Goal: Check status: Check status

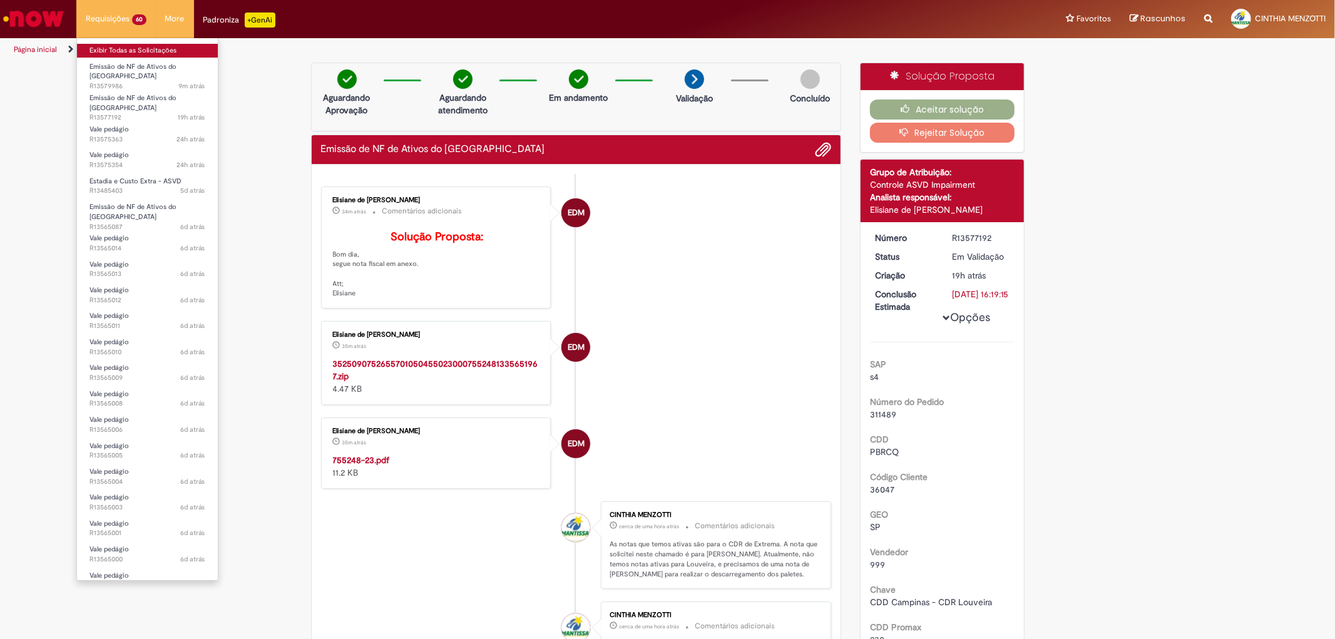
click at [107, 50] on link "Exibir Todas as Solicitações" at bounding box center [147, 51] width 141 height 14
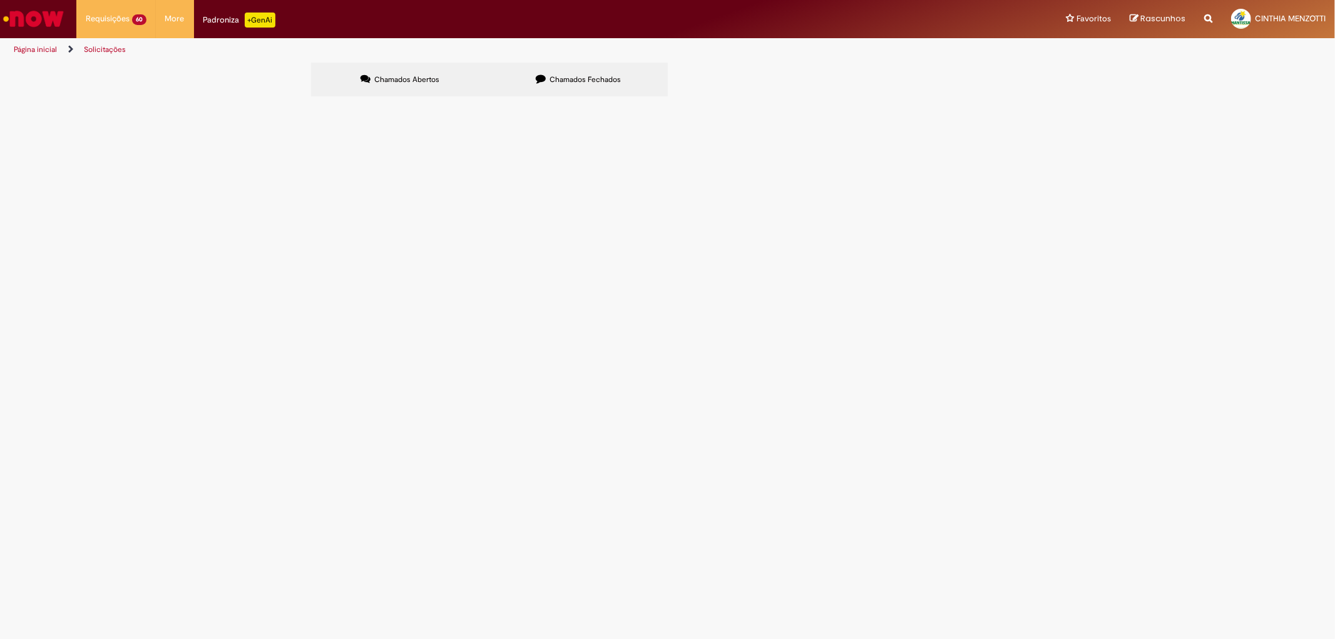
click at [561, 78] on span "Chamados Fechados" at bounding box center [584, 79] width 71 height 10
click at [0, 0] on input "Pesquisar" at bounding box center [0, 0] width 0 height 0
paste input "**********"
type input "**********"
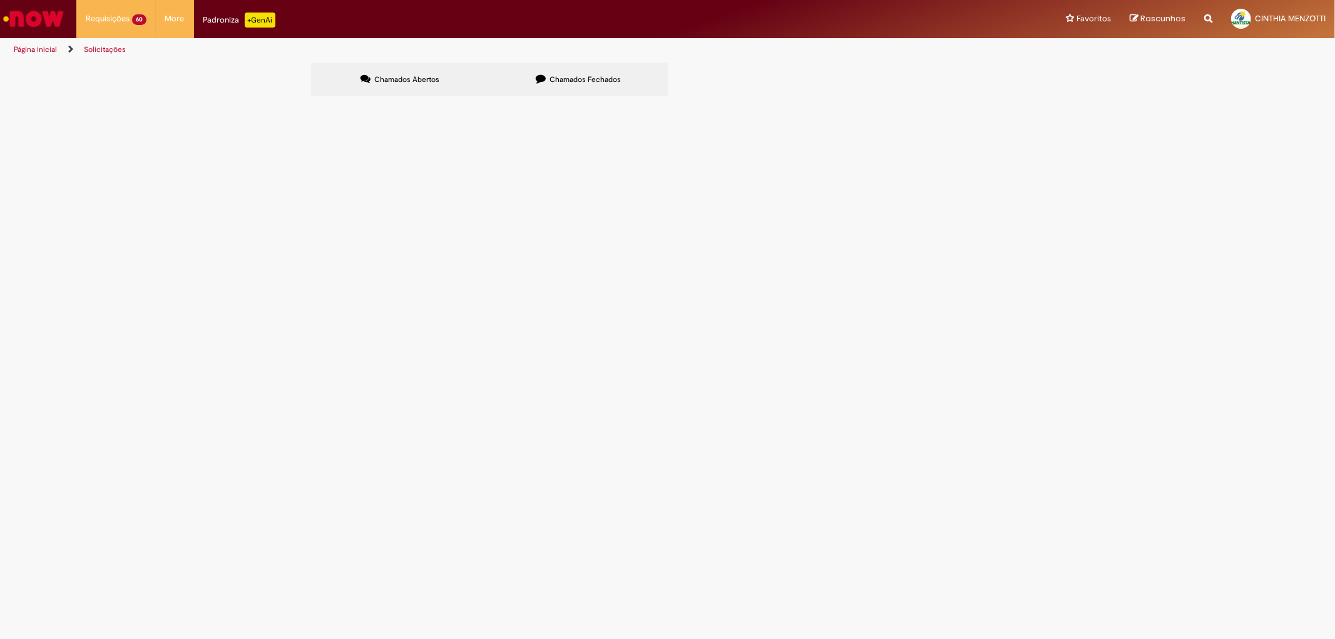
click at [0, 0] on span "Pesquisar" at bounding box center [0, 0] width 0 height 0
click at [0, 0] on span "6102033111" at bounding box center [0, 0] width 0 height 0
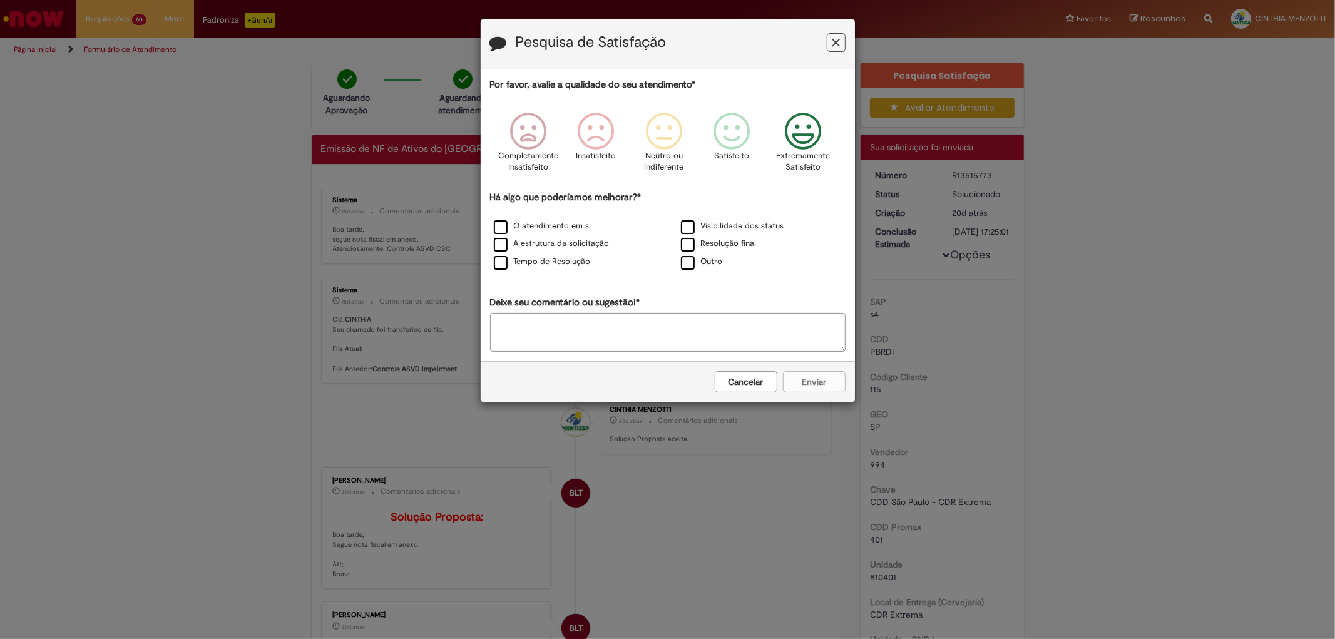
drag, startPoint x: 798, startPoint y: 134, endPoint x: 835, endPoint y: 228, distance: 101.7
click at [797, 135] on icon "Feedback" at bounding box center [802, 132] width 47 height 38
click at [815, 387] on div "Cancelar Enviar" at bounding box center [668, 381] width 374 height 41
click at [507, 247] on label "A estrutura da solicitação" at bounding box center [552, 244] width 116 height 12
click at [827, 383] on button "Enviar" at bounding box center [814, 381] width 63 height 21
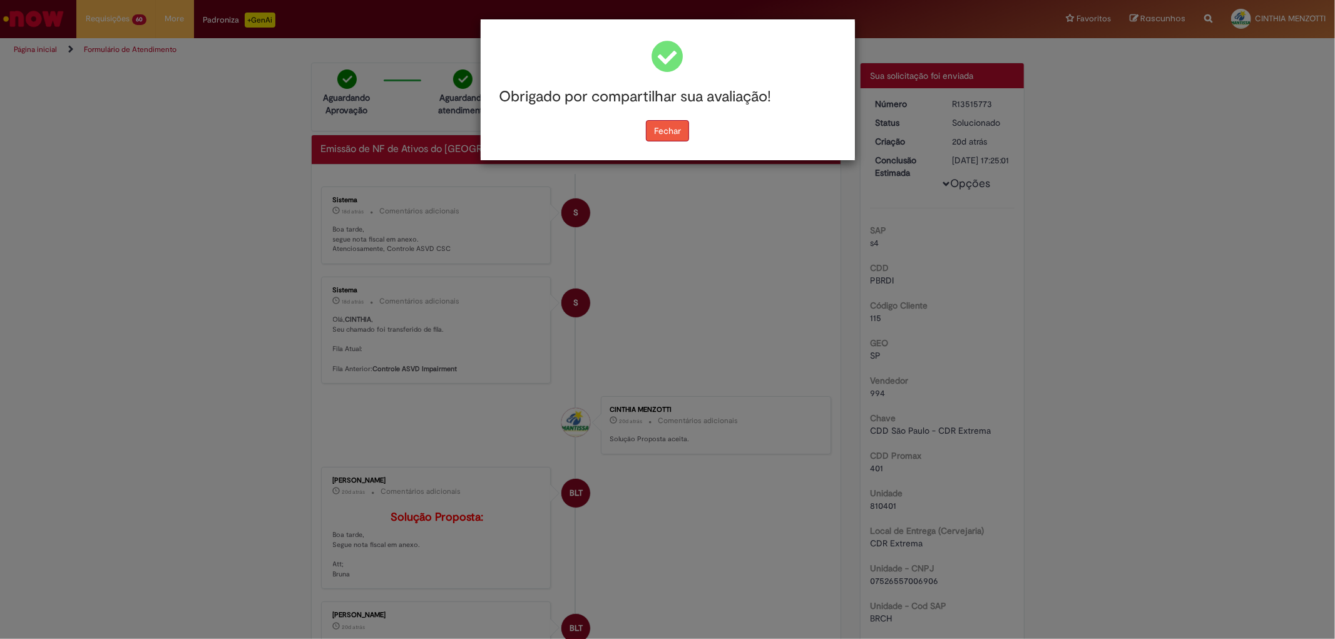
click at [663, 129] on button "Fechar" at bounding box center [667, 130] width 43 height 21
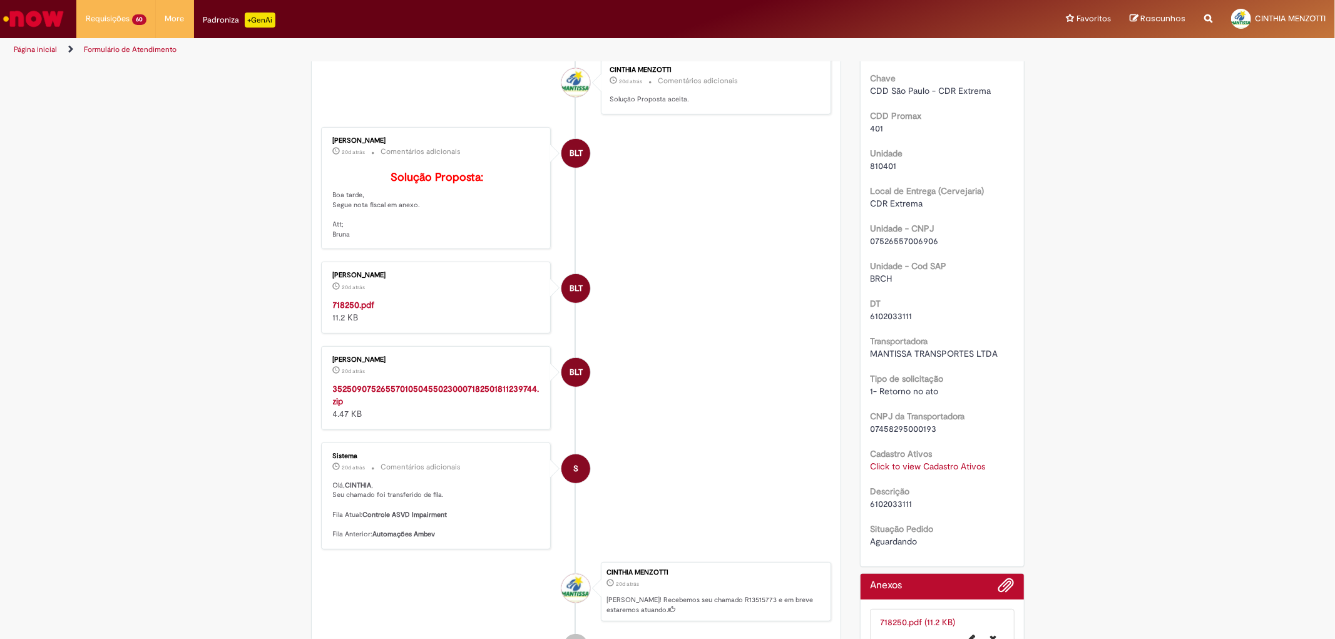
scroll to position [347, 0]
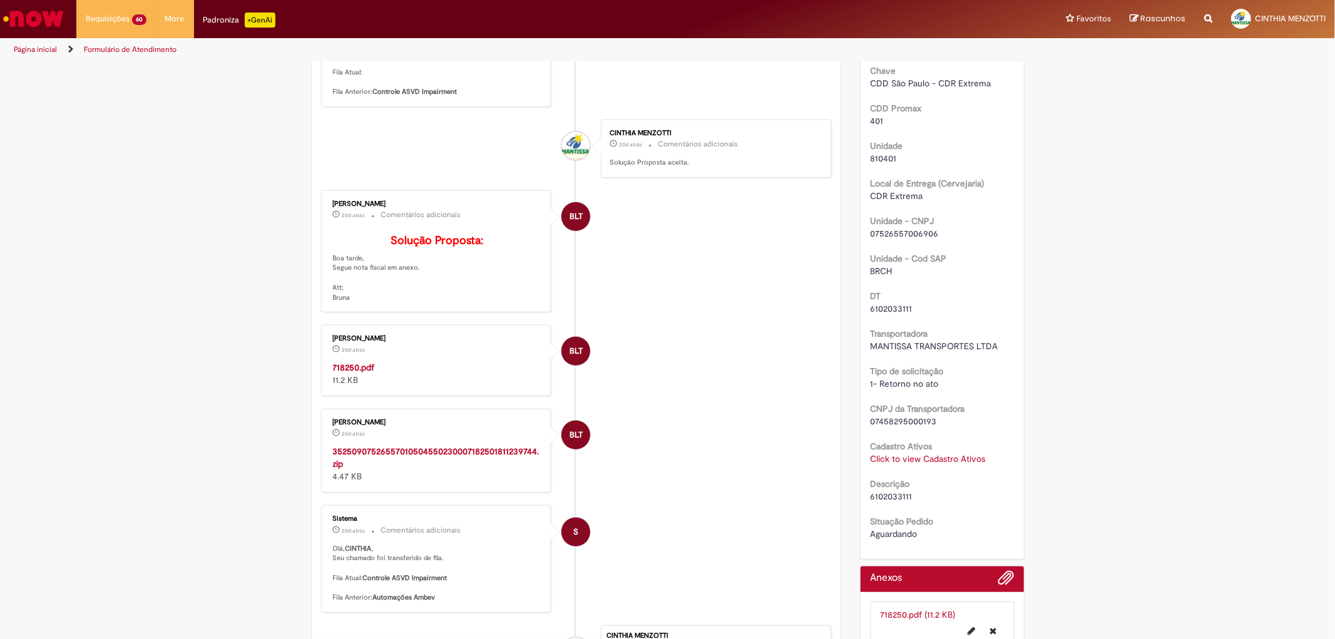
click at [351, 373] on strong "718250.pdf" at bounding box center [354, 367] width 42 height 11
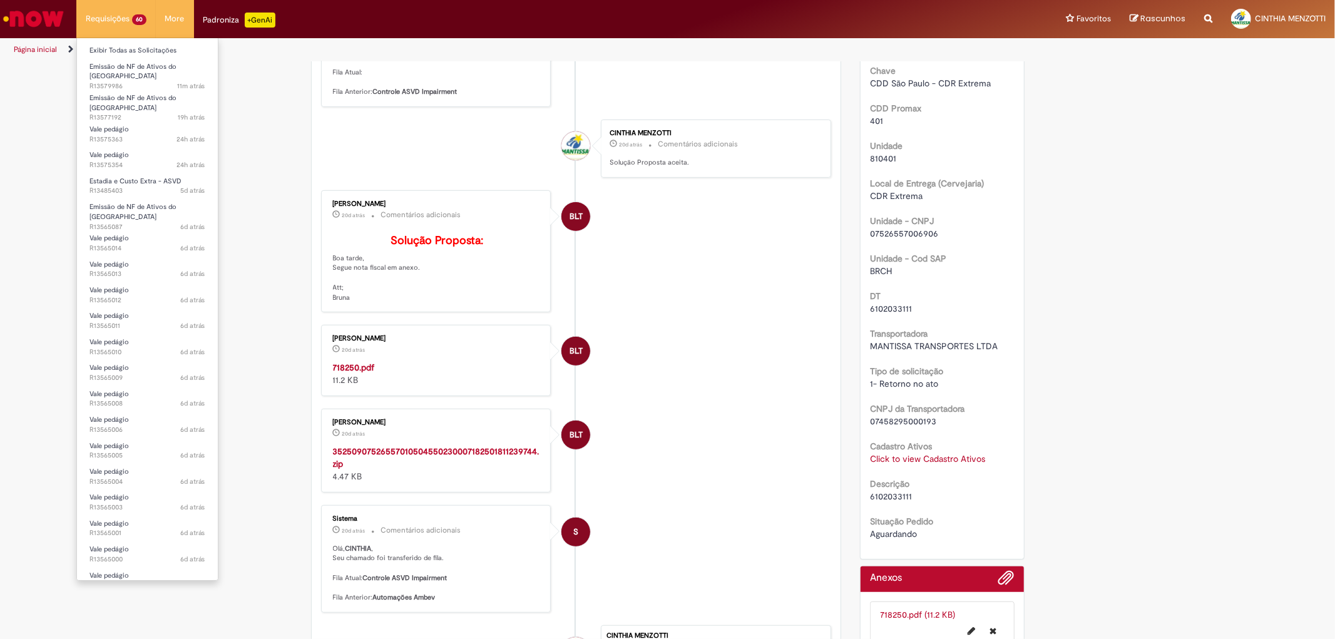
click at [113, 17] on li "Requisições 60 Exibir Todas as Solicitações Emissão de NF de Ativos do ASVD 11m…" at bounding box center [115, 19] width 79 height 38
click at [128, 48] on link "Exibir Todas as Solicitações" at bounding box center [147, 51] width 141 height 14
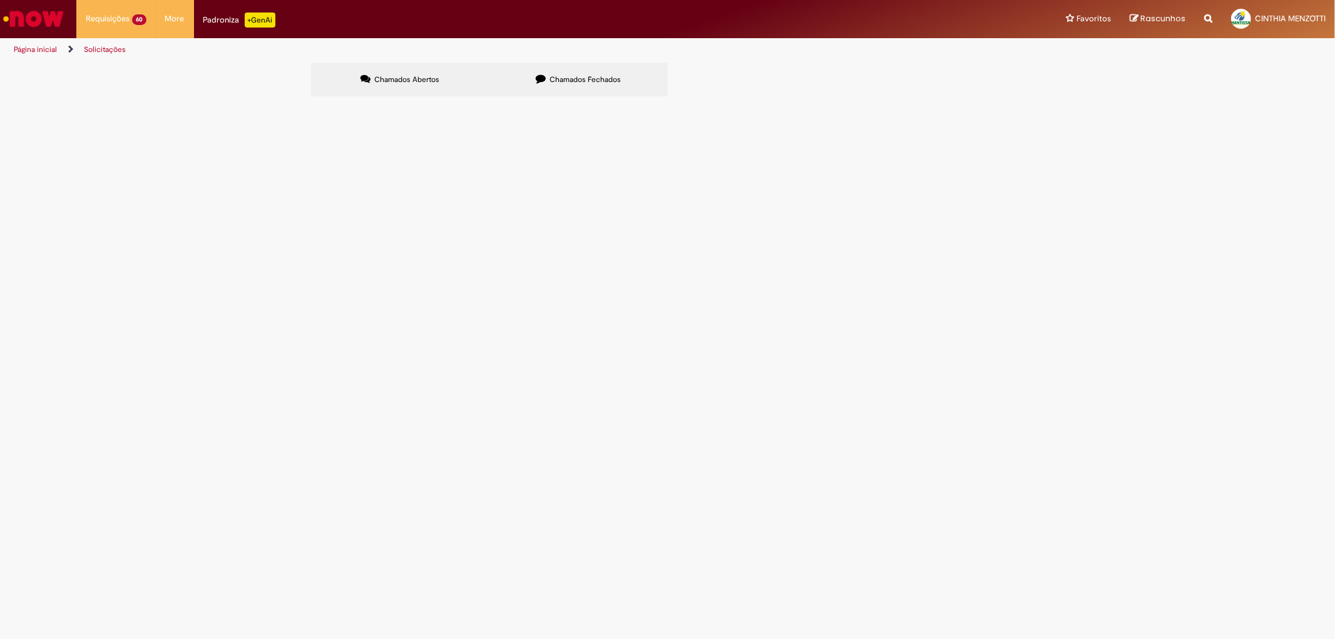
click at [578, 75] on span "Chamados Fechados" at bounding box center [584, 79] width 71 height 10
click at [0, 0] on input "Pesquisar" at bounding box center [0, 0] width 0 height 0
paste input "**********"
type input "**********"
click at [0, 0] on span "Pesquisar" at bounding box center [0, 0] width 0 height 0
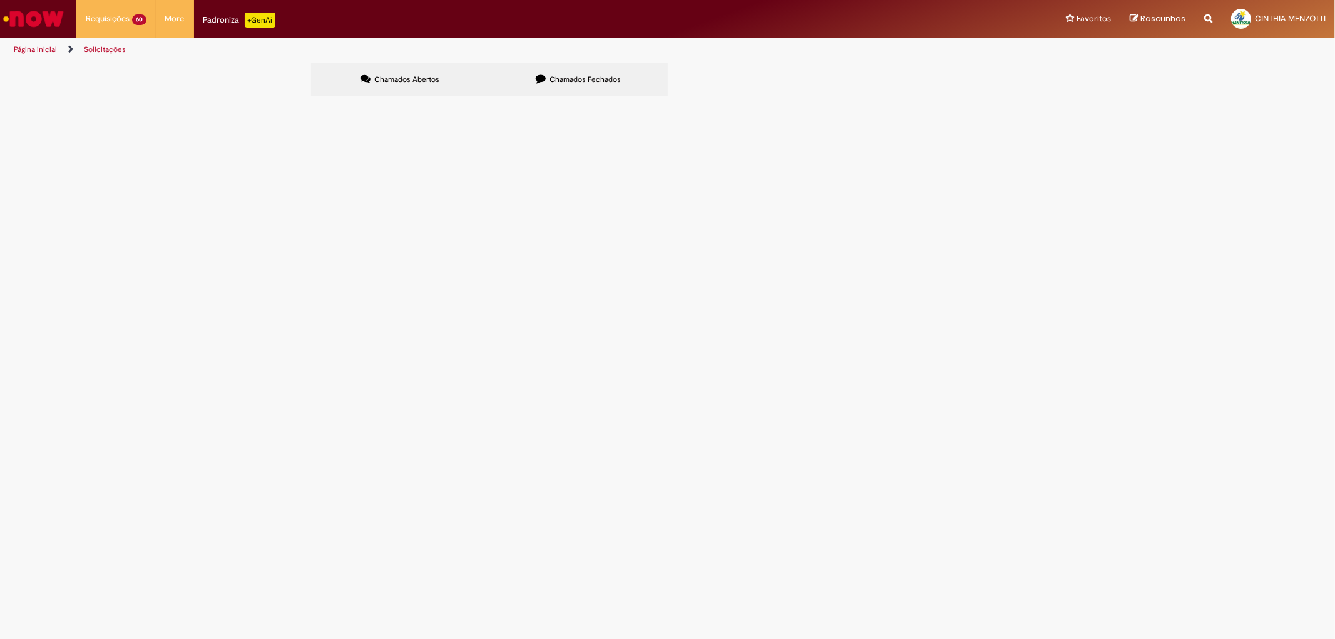
click at [0, 0] on span "6102038394" at bounding box center [0, 0] width 0 height 0
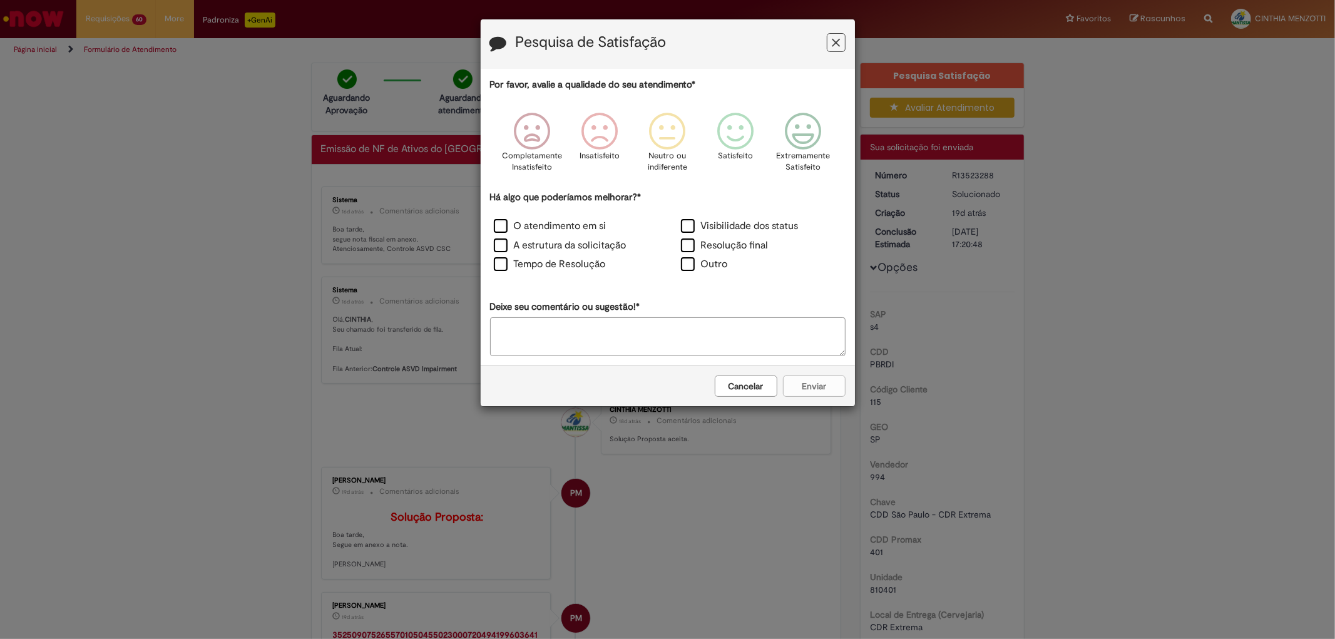
click at [753, 385] on button "Cancelar" at bounding box center [746, 385] width 63 height 21
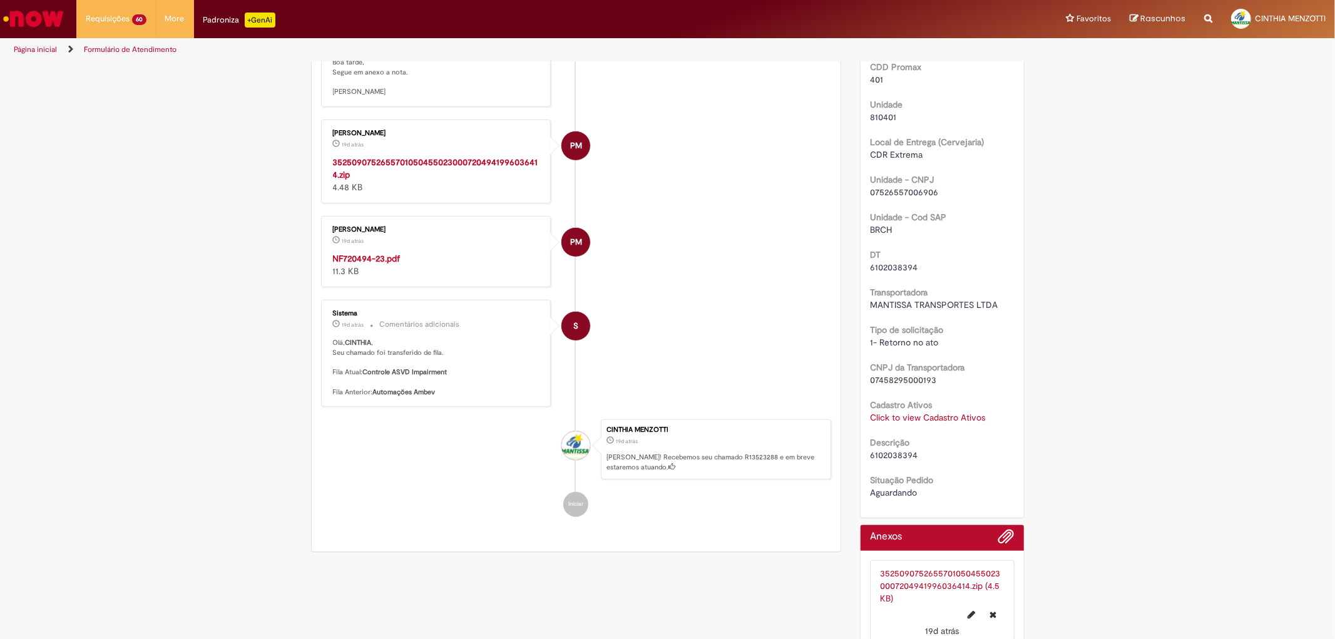
scroll to position [486, 0]
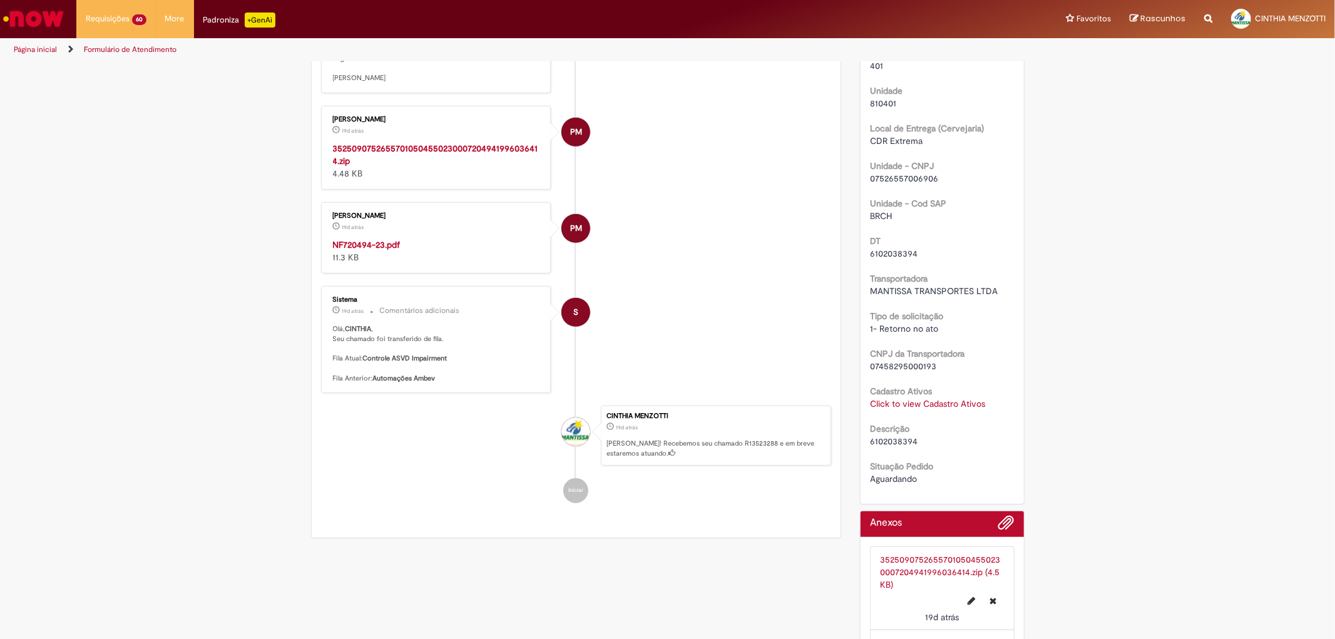
click at [360, 250] on strong "NF720494-23.pdf" at bounding box center [367, 244] width 68 height 11
